Goal: Navigation & Orientation: Find specific page/section

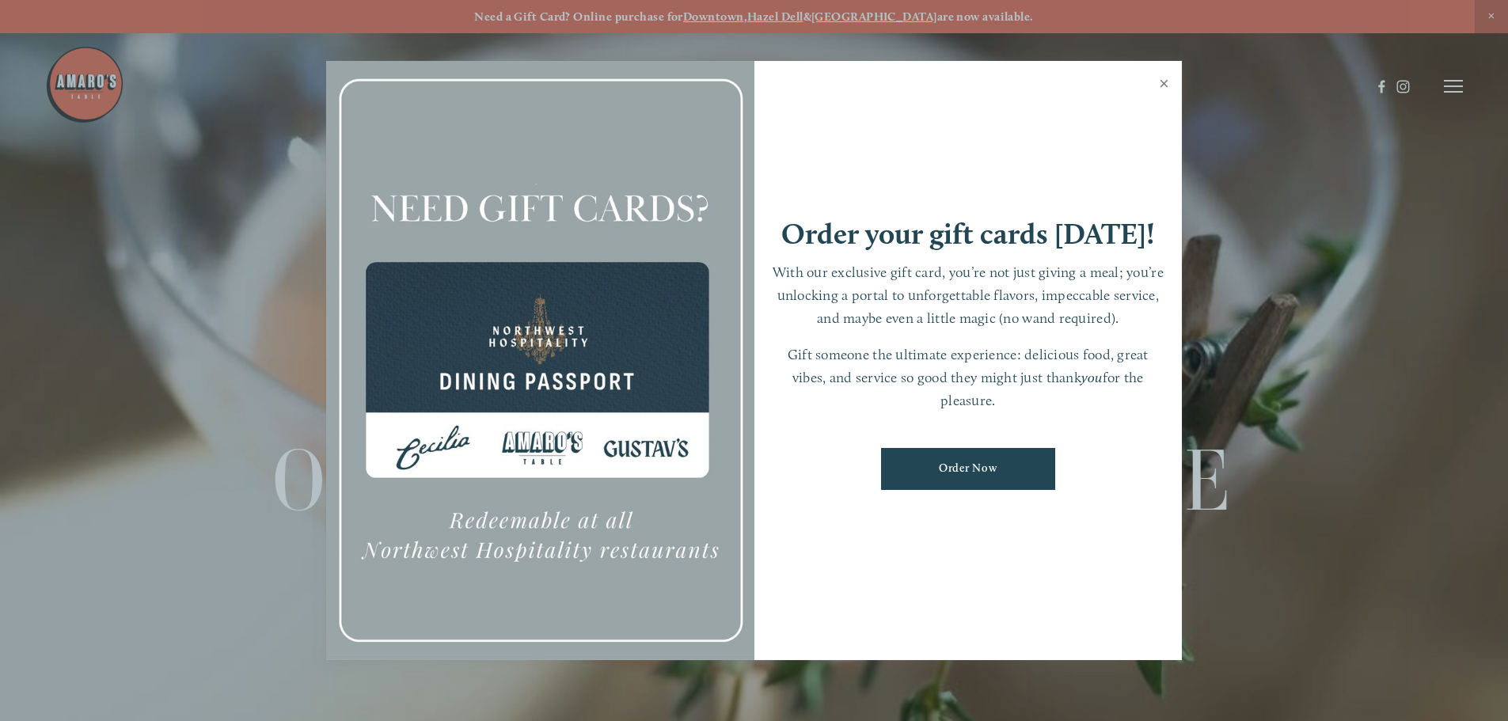
click at [1165, 82] on link "Close" at bounding box center [1164, 85] width 31 height 44
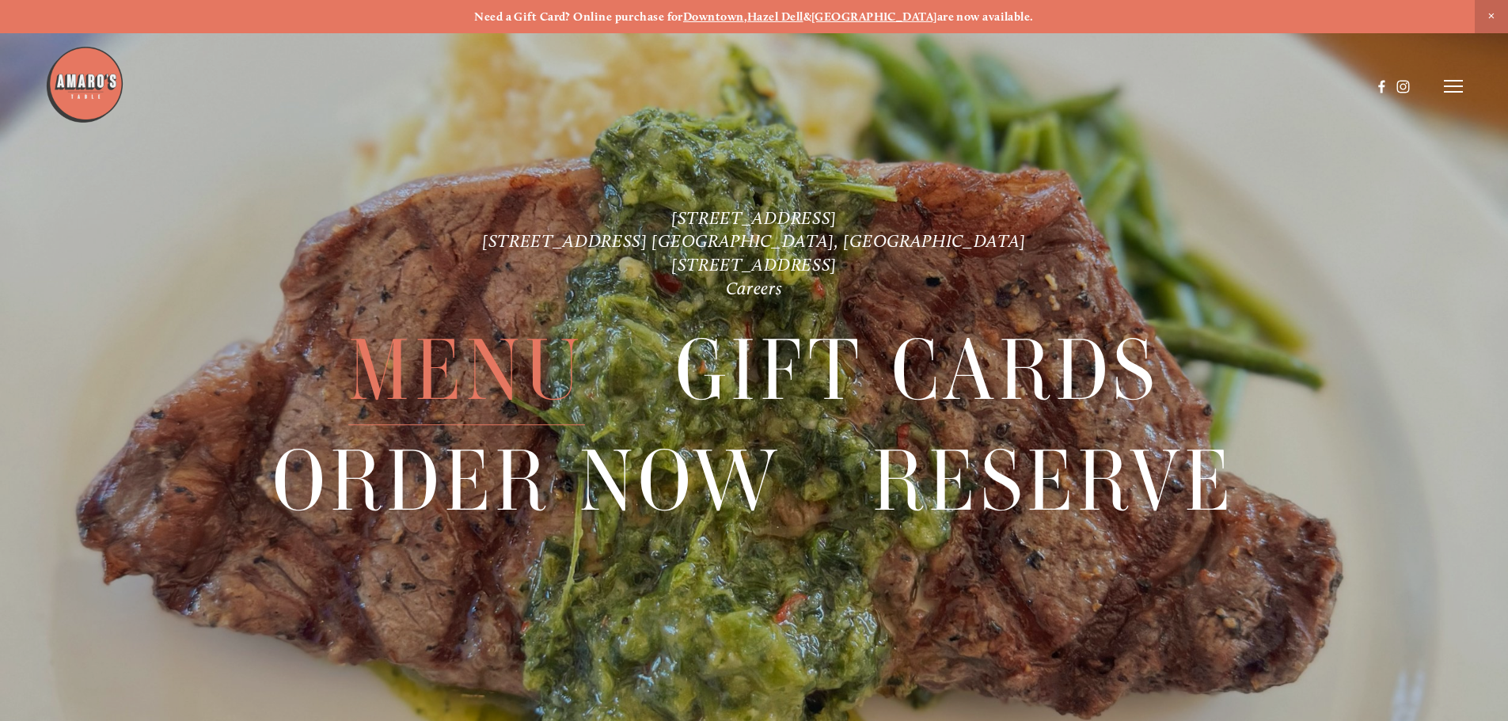
click at [512, 363] on span "Menu" at bounding box center [466, 371] width 236 height 109
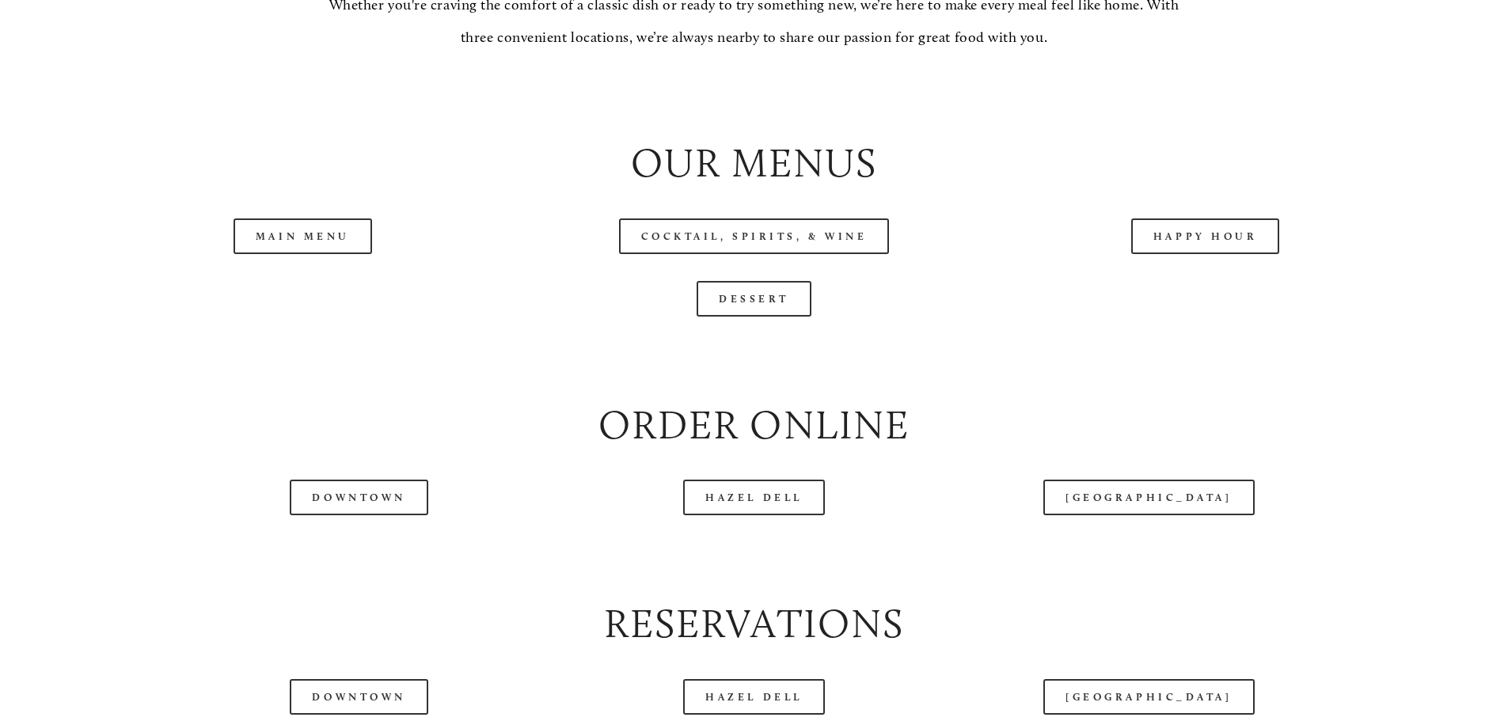
scroll to position [1742, 0]
click at [336, 253] on link "Main Menu" at bounding box center [303, 235] width 139 height 36
click at [350, 514] on link "Downtown" at bounding box center [359, 496] width 138 height 36
